Goal: Find specific page/section: Find specific page/section

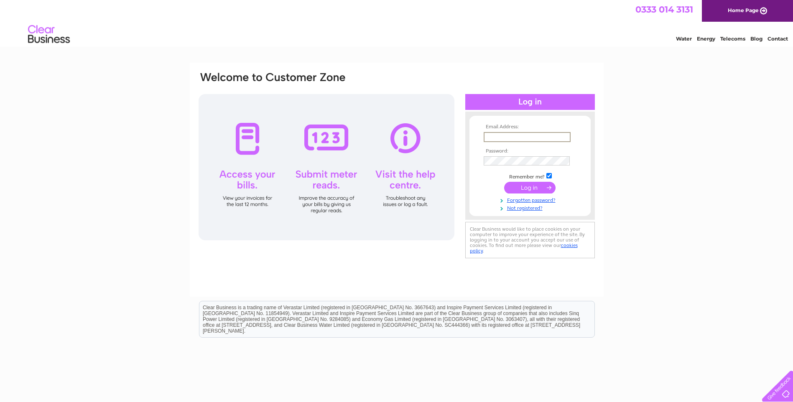
type input "[EMAIL_ADDRESS][DOMAIN_NAME]"
click at [530, 188] on input "submit" at bounding box center [529, 188] width 51 height 12
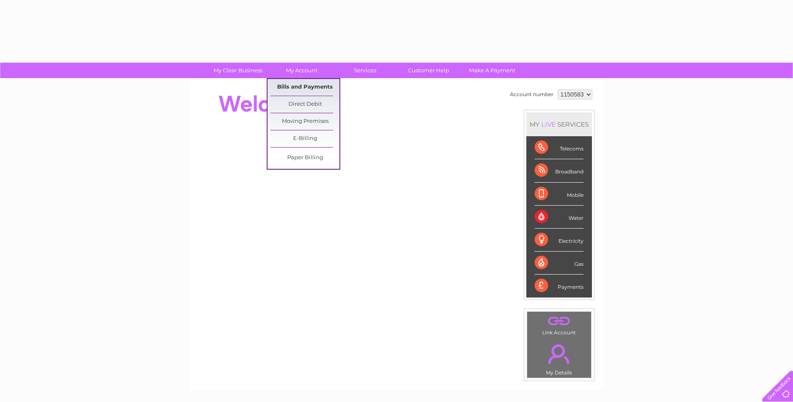
click at [303, 87] on link "Bills and Payments" at bounding box center [304, 87] width 69 height 17
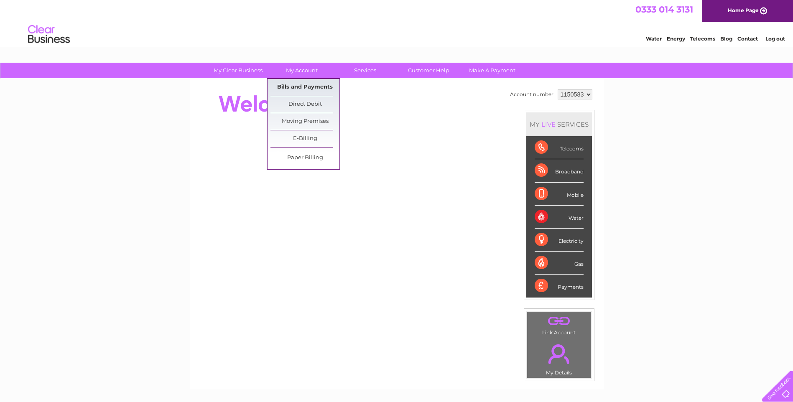
click at [298, 87] on link "Bills and Payments" at bounding box center [304, 87] width 69 height 17
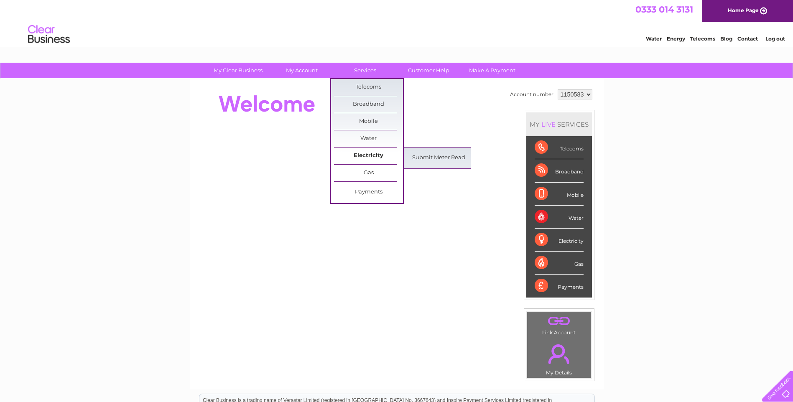
click at [377, 154] on link "Electricity" at bounding box center [368, 156] width 69 height 17
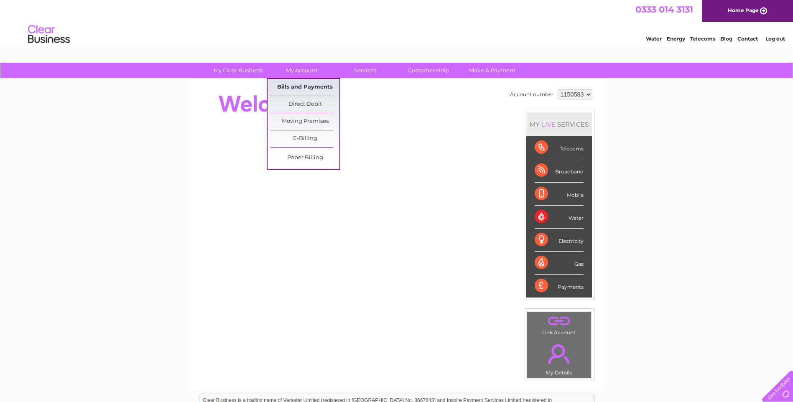
click at [294, 87] on link "Bills and Payments" at bounding box center [304, 87] width 69 height 17
click at [293, 89] on link "Bills and Payments" at bounding box center [304, 87] width 69 height 17
